Goal: Task Accomplishment & Management: Manage account settings

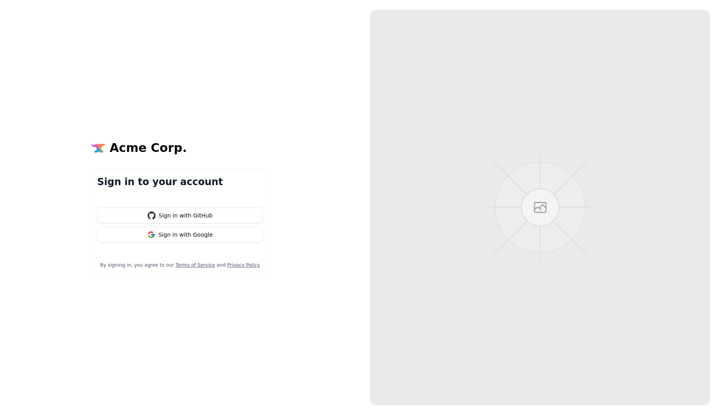
click at [184, 220] on button "Sign in with GitHub" at bounding box center [180, 216] width 166 height 16
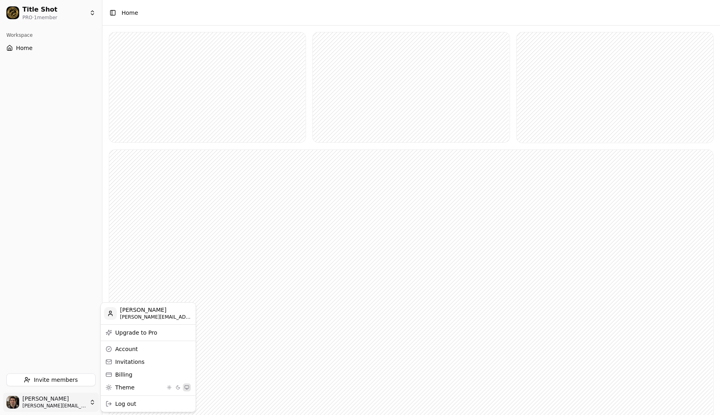
click at [74, 405] on html "Title Shot PRO · 1 member Workspace Home Invite members [PERSON_NAME] [PERSON_N…" at bounding box center [360, 256] width 720 height 512
click at [178, 387] on button "Activer le mode sombre" at bounding box center [178, 388] width 8 height 8
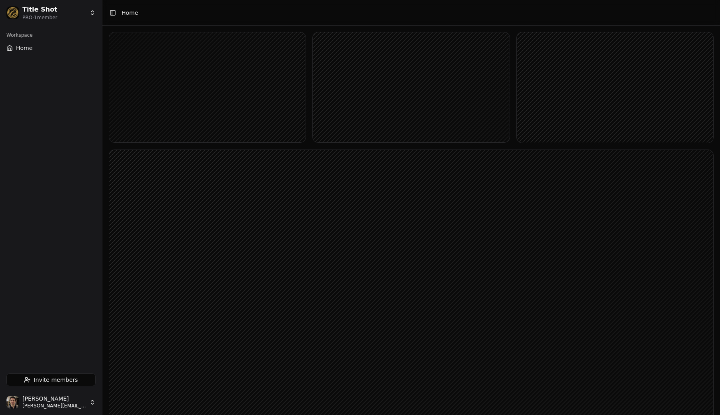
click at [69, 18] on html "Title Shot PRO · 1 member Workspace Home Invite members [PERSON_NAME] [PERSON_N…" at bounding box center [360, 256] width 720 height 512
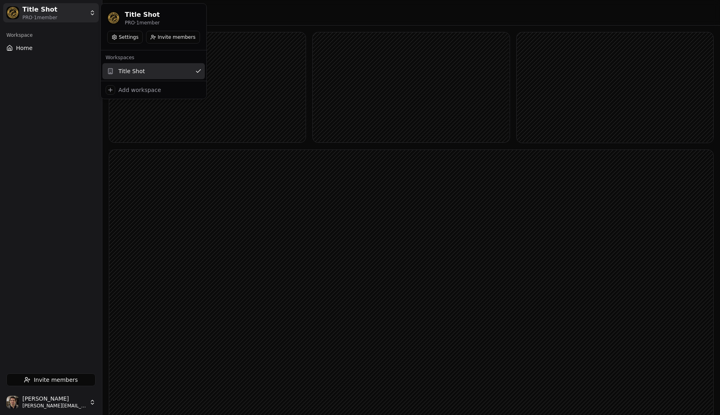
click at [118, 35] on button "Settings" at bounding box center [125, 37] width 36 height 13
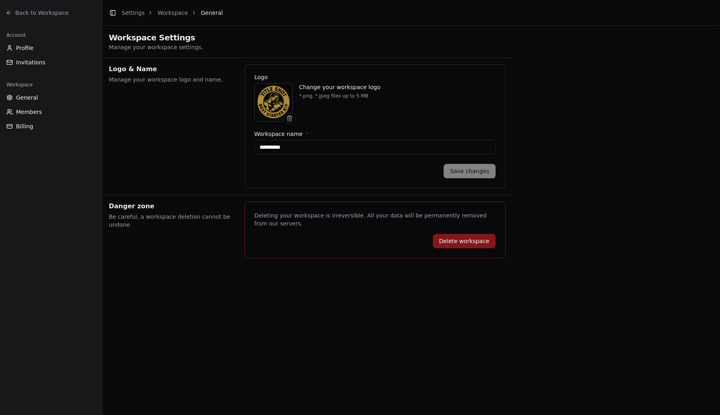
click at [26, 49] on span "Profile" at bounding box center [25, 48] width 18 height 8
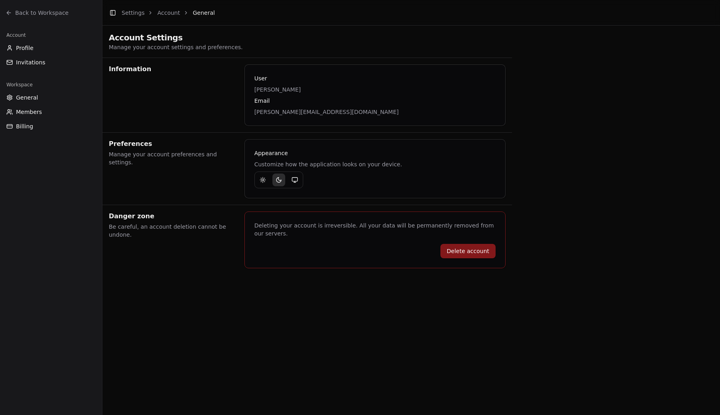
click at [30, 100] on span "General" at bounding box center [27, 98] width 22 height 8
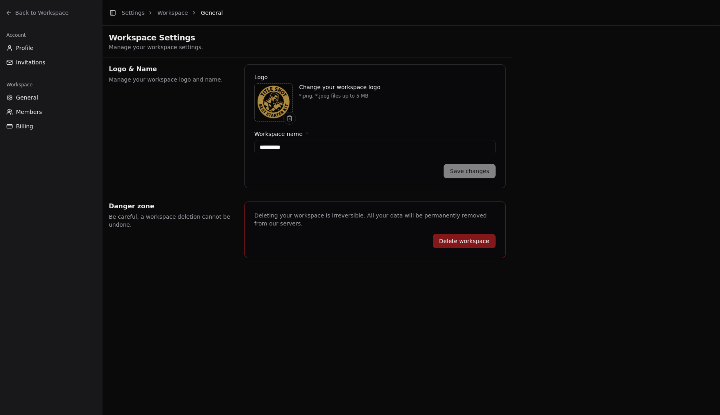
click at [30, 110] on span "Members" at bounding box center [29, 112] width 26 height 8
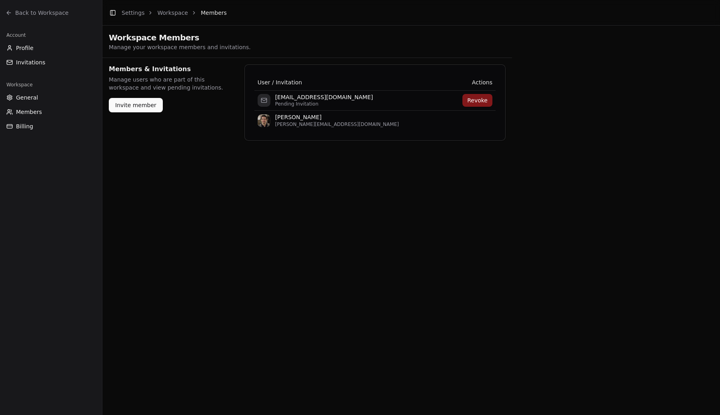
click at [29, 124] on span "Billing" at bounding box center [24, 126] width 17 height 8
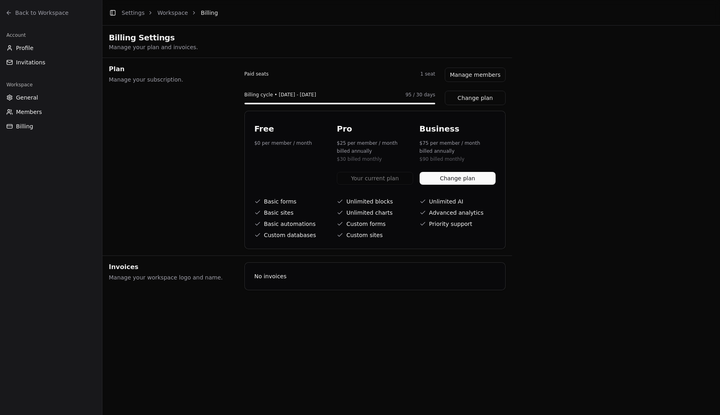
click at [441, 178] on button "Change plan" at bounding box center [458, 178] width 76 height 13
